Goal: Information Seeking & Learning: Learn about a topic

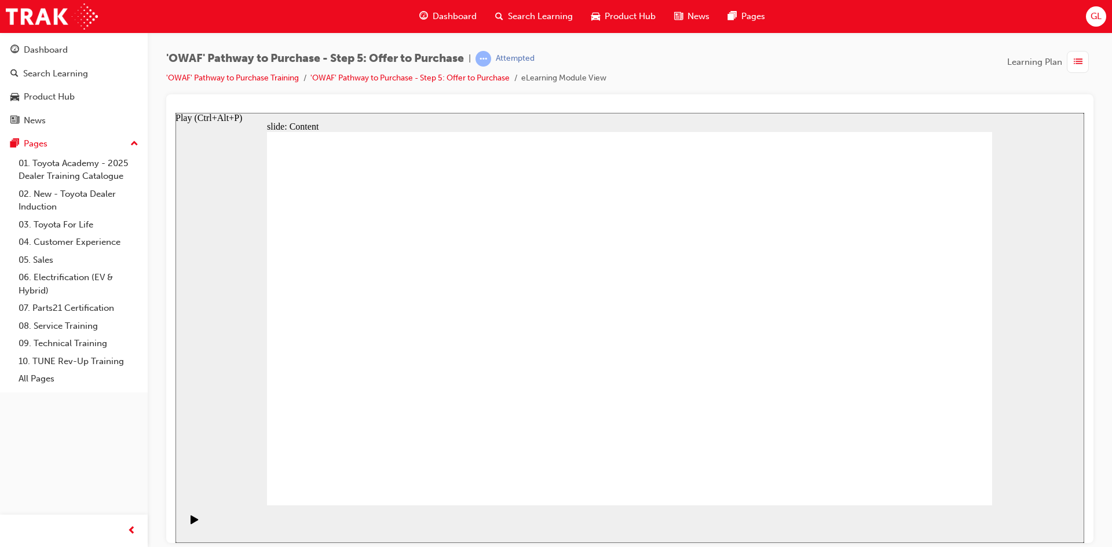
click at [191, 524] on icon "Play (Ctrl+Alt+P)" at bounding box center [195, 519] width 8 height 9
